Goal: Check status: Check status

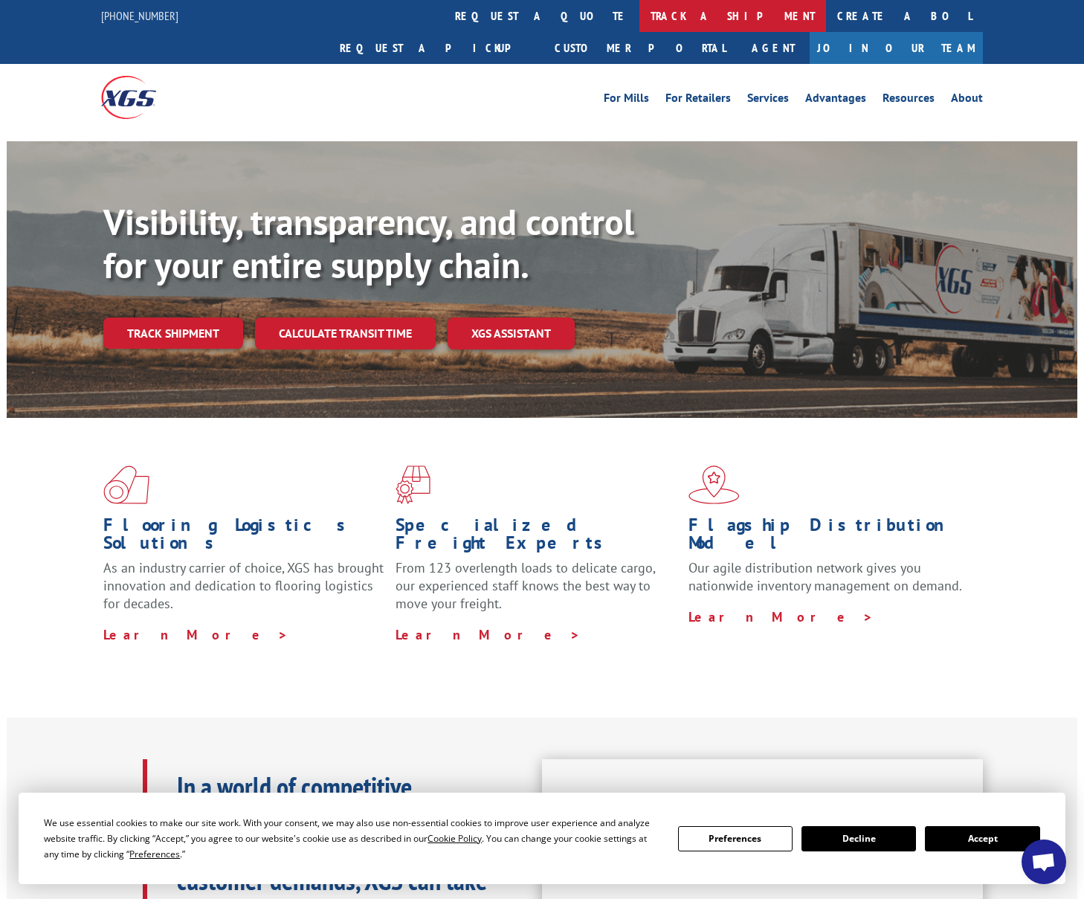
click at [639, 22] on link "track a shipment" at bounding box center [732, 16] width 187 height 32
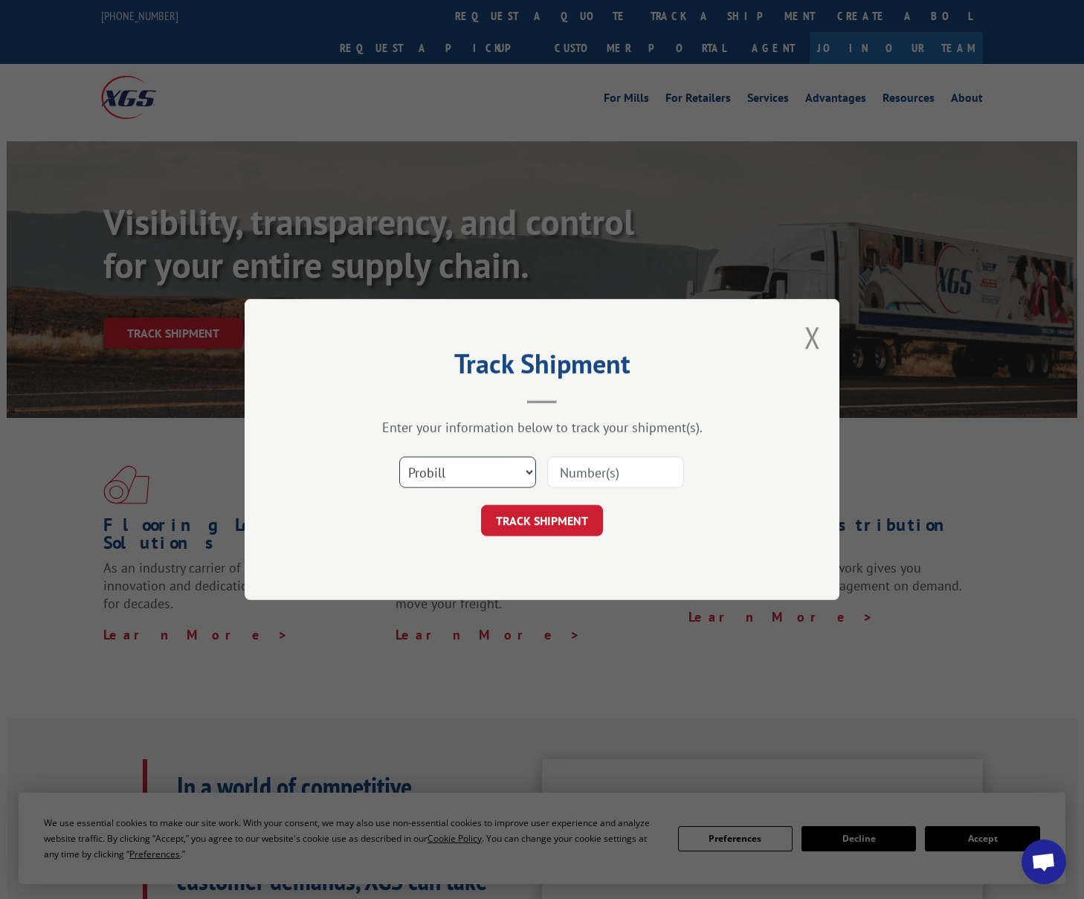
click at [517, 470] on select "Select category... Probill BOL PO" at bounding box center [467, 471] width 137 height 31
select select "po"
click at [399, 456] on select "Select category... Probill BOL PO" at bounding box center [467, 471] width 137 height 31
click at [579, 471] on input at bounding box center [615, 471] width 137 height 31
paste input "294685817"
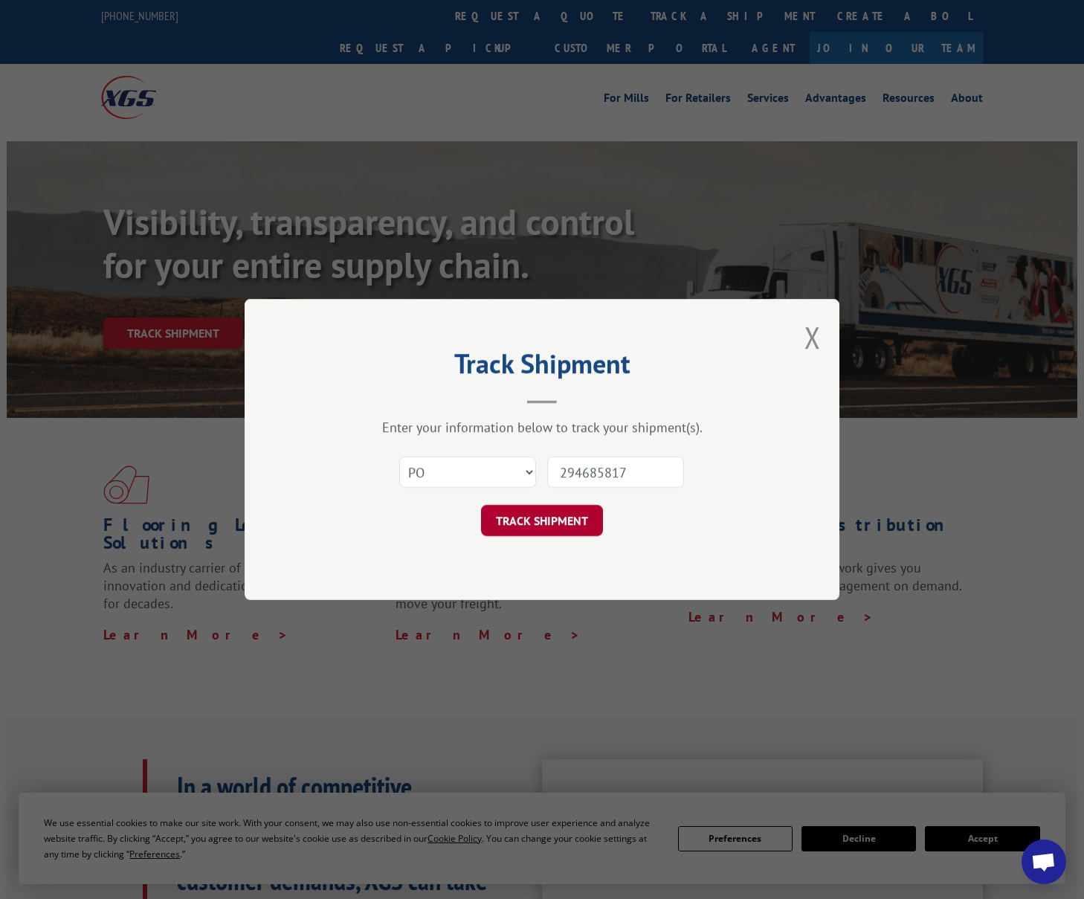
type input "294685817"
click at [556, 512] on button "TRACK SHIPMENT" at bounding box center [542, 520] width 122 height 31
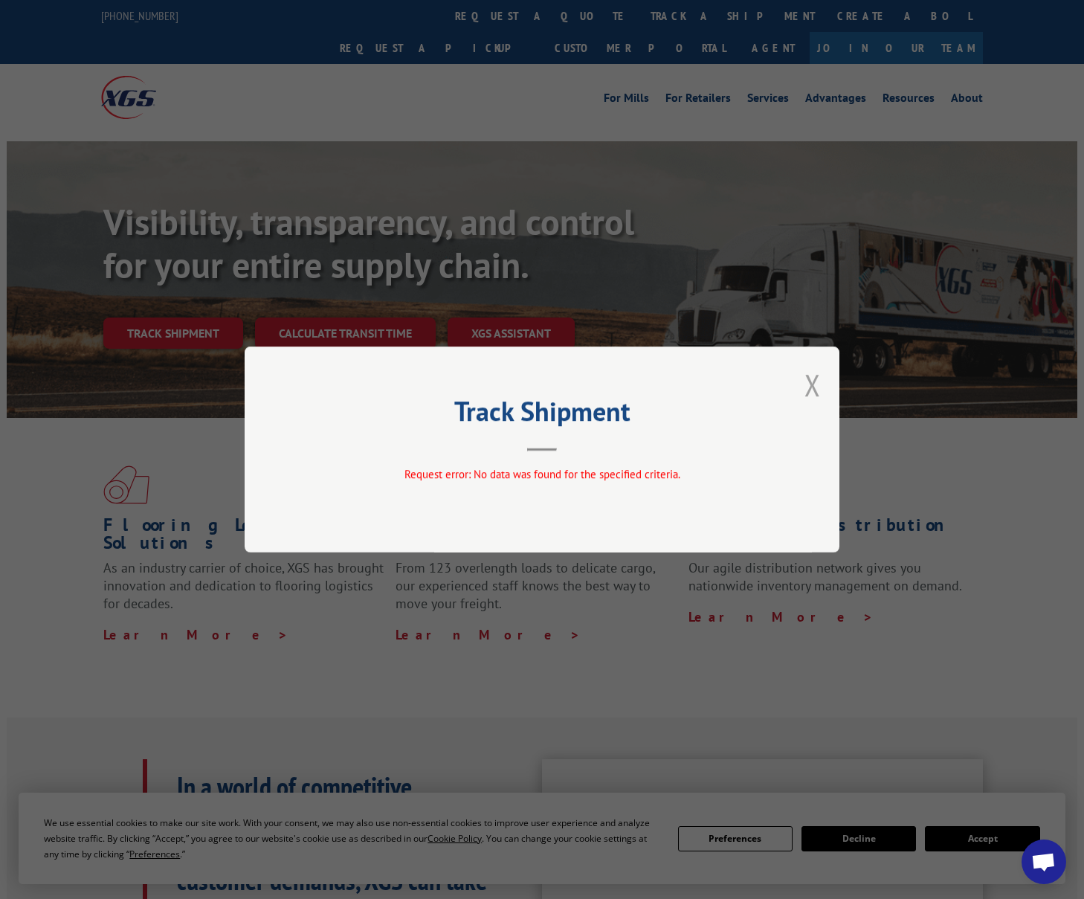
click at [816, 387] on button "Close modal" at bounding box center [812, 384] width 16 height 39
